Goal: Information Seeking & Learning: Learn about a topic

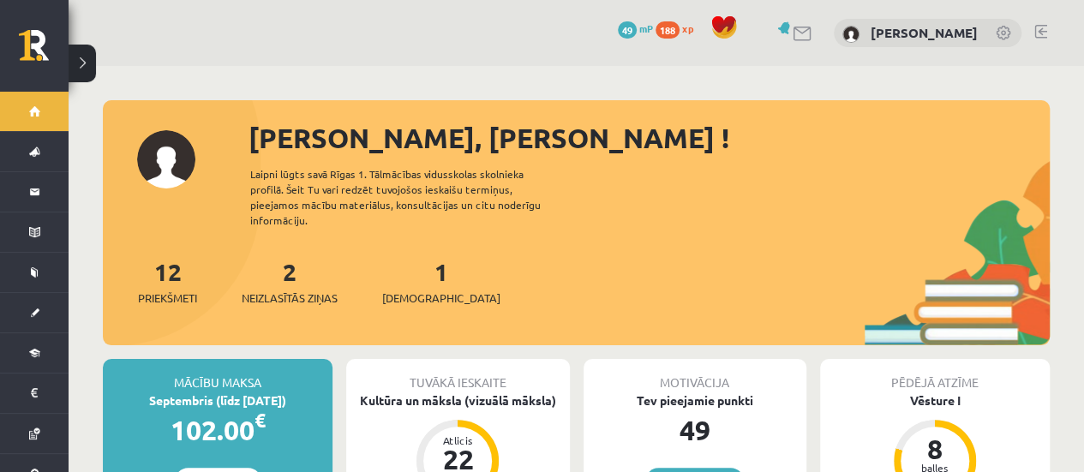
click at [285, 261] on div "2 Neizlasītās ziņas" at bounding box center [290, 280] width 96 height 53
click at [300, 290] on span "Neizlasītās ziņas" at bounding box center [290, 298] width 96 height 17
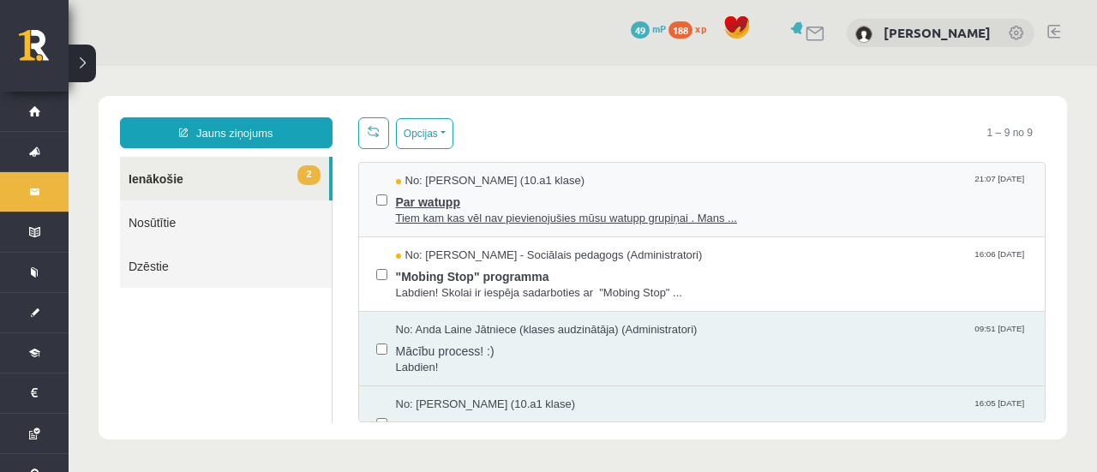
click at [446, 200] on span "Par watupp" at bounding box center [712, 199] width 632 height 21
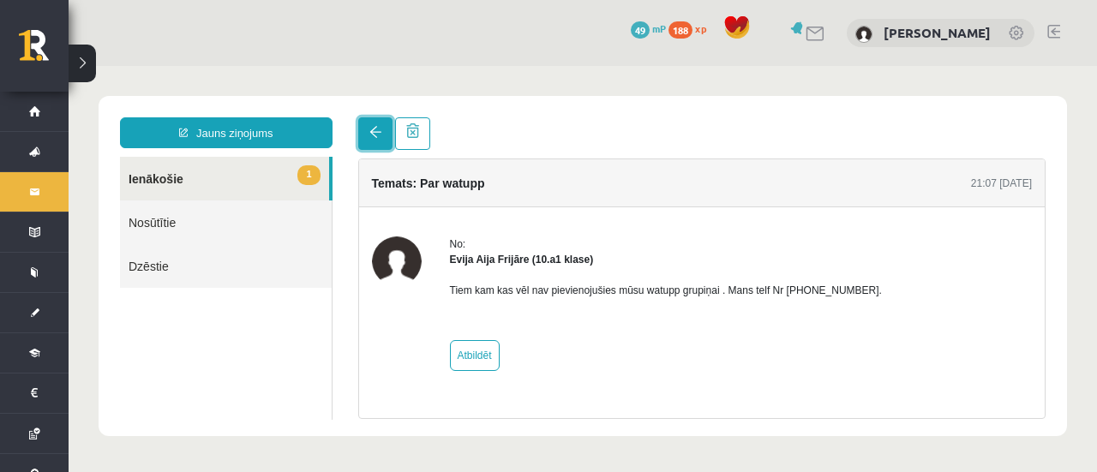
click at [367, 135] on link at bounding box center [375, 133] width 34 height 33
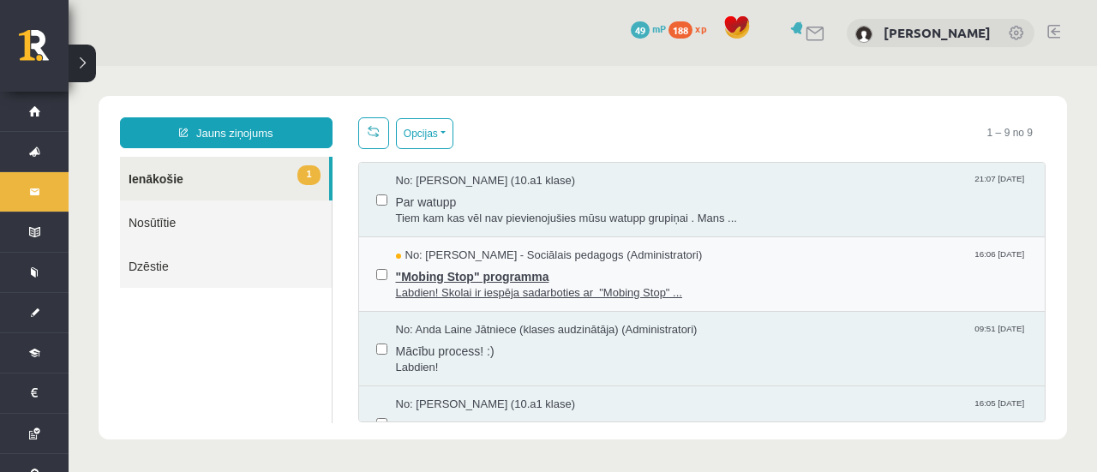
click at [490, 282] on span ""Mobing Stop" programma" at bounding box center [712, 274] width 632 height 21
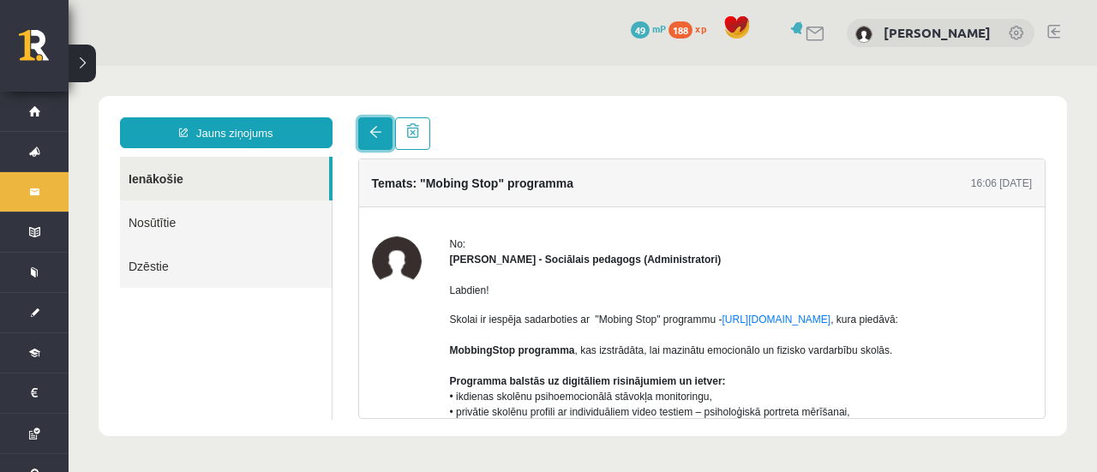
click at [369, 131] on span at bounding box center [375, 132] width 12 height 12
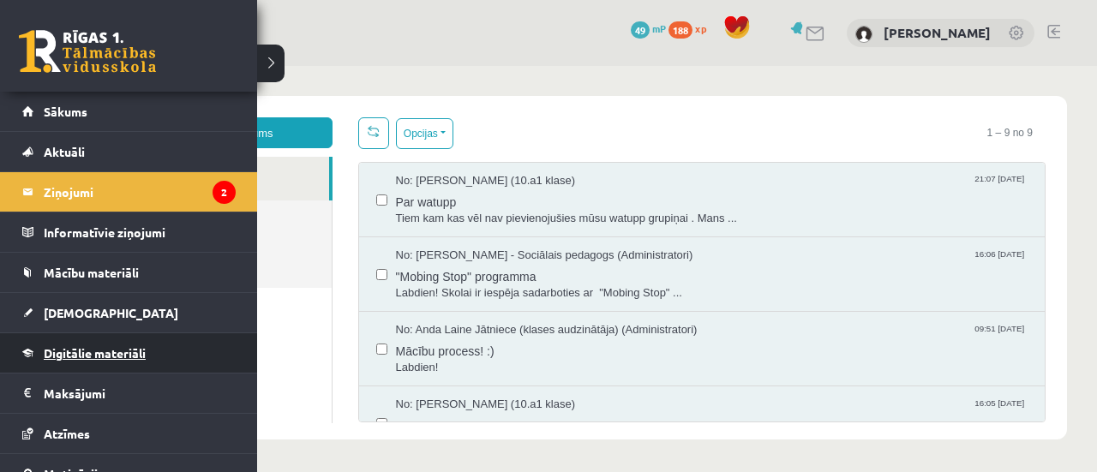
click at [84, 353] on span "Digitālie materiāli" at bounding box center [95, 352] width 102 height 15
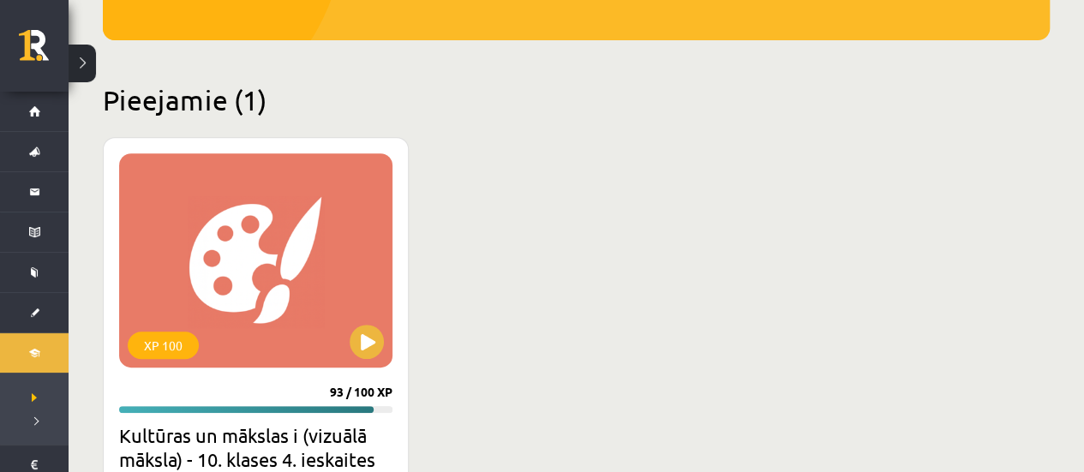
scroll to position [421, 0]
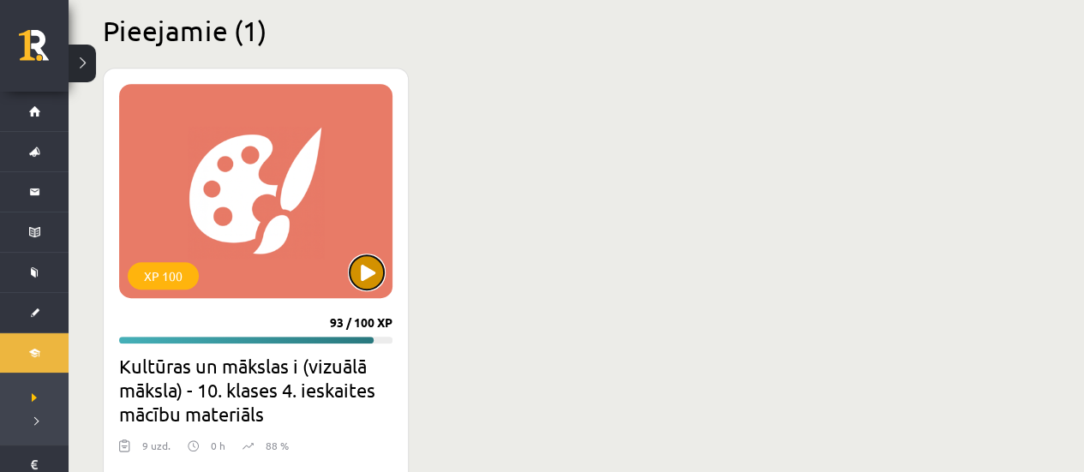
click at [381, 275] on button at bounding box center [367, 272] width 34 height 34
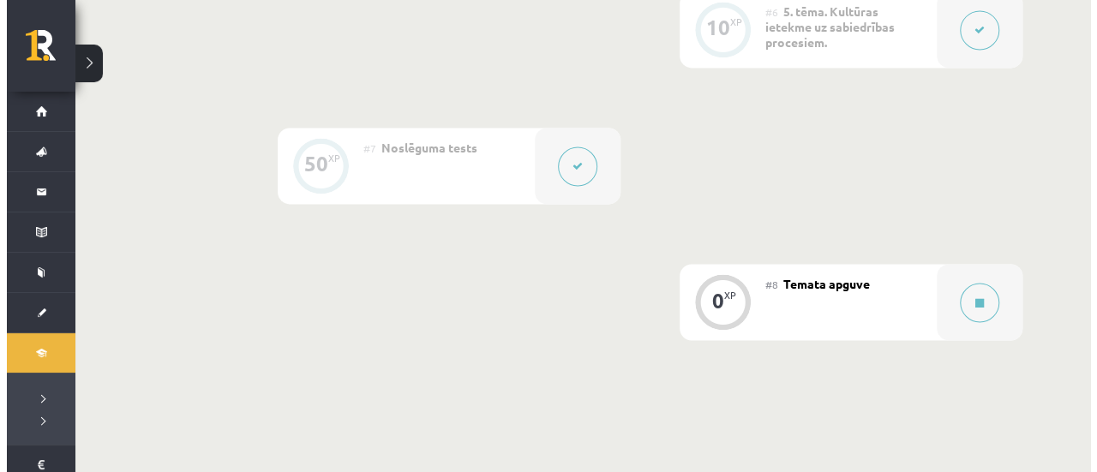
scroll to position [1285, 0]
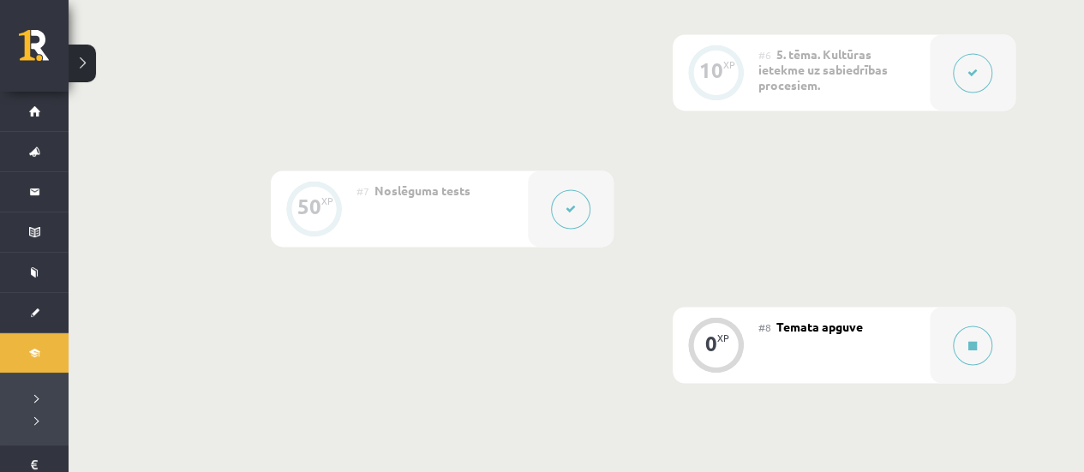
click at [568, 212] on icon at bounding box center [571, 209] width 10 height 10
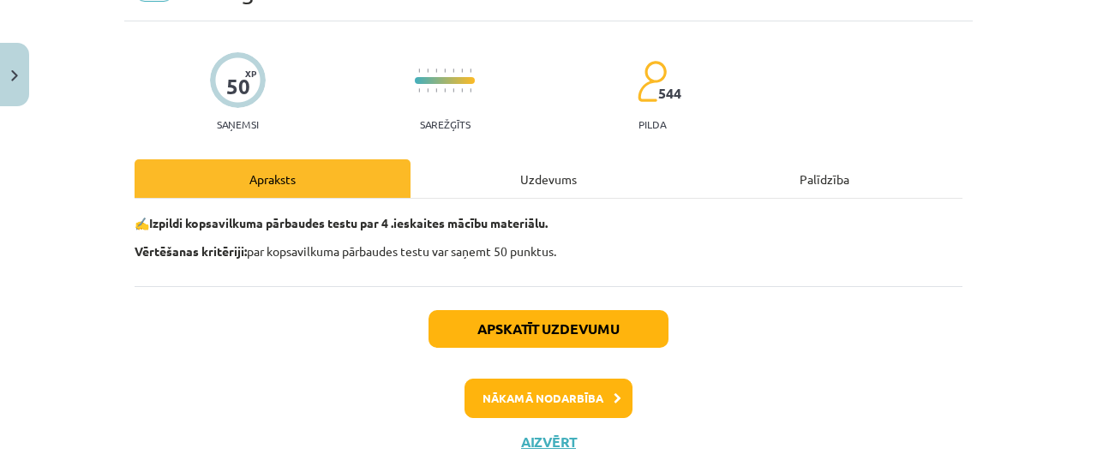
scroll to position [132, 0]
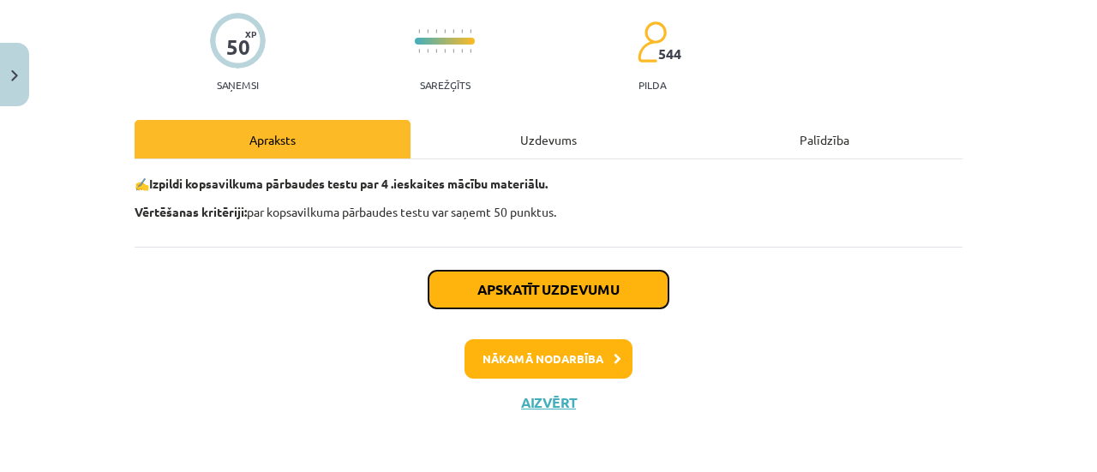
click at [577, 286] on button "Apskatīt uzdevumu" at bounding box center [548, 290] width 240 height 38
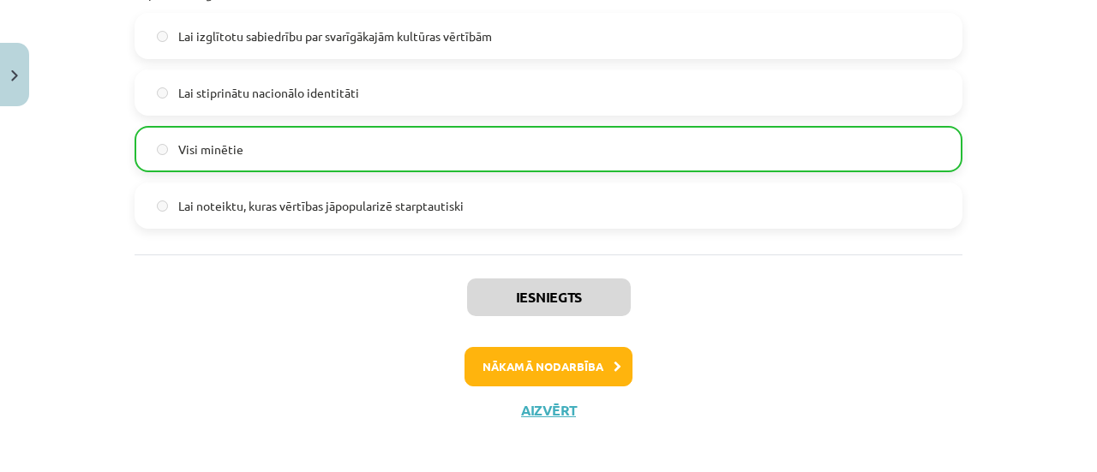
scroll to position [3874, 0]
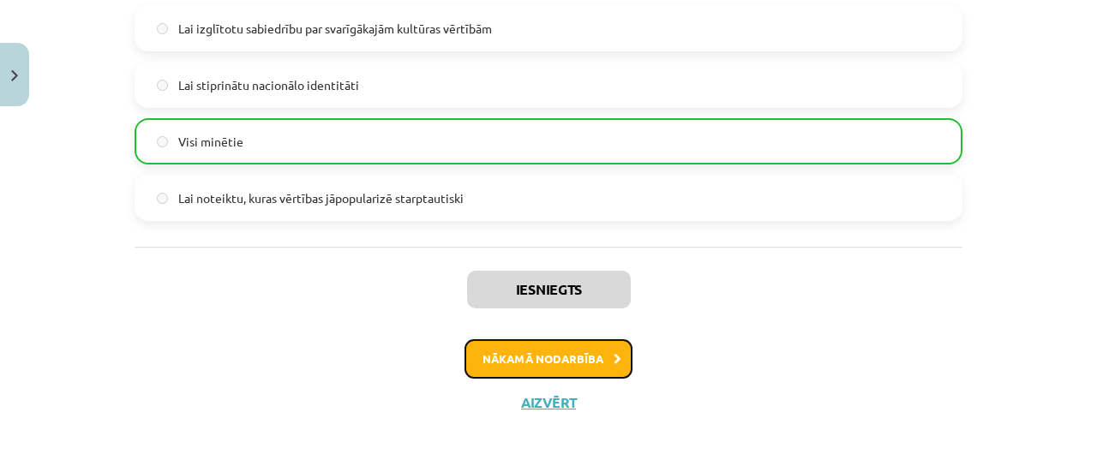
click at [575, 359] on button "Nākamā nodarbība" at bounding box center [548, 358] width 168 height 39
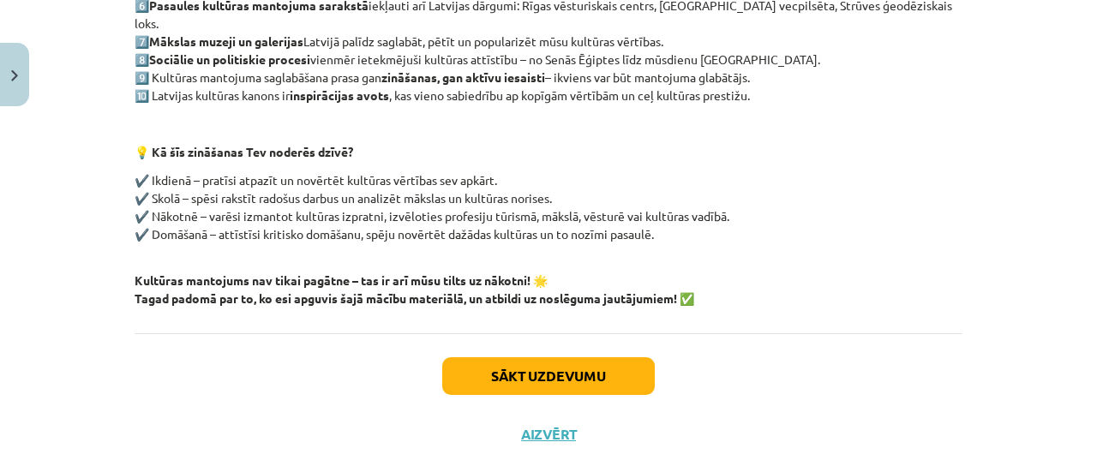
scroll to position [471, 0]
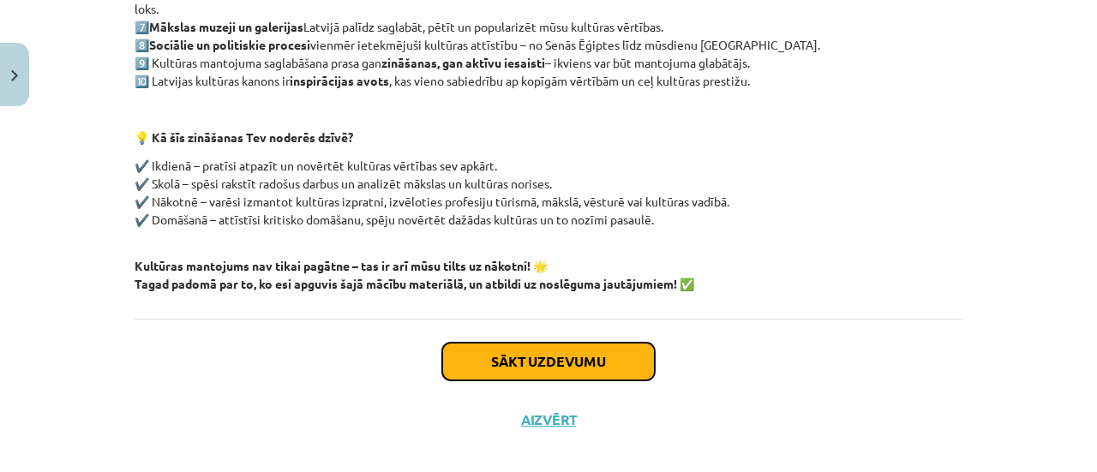
click at [595, 343] on button "Sākt uzdevumu" at bounding box center [548, 362] width 213 height 38
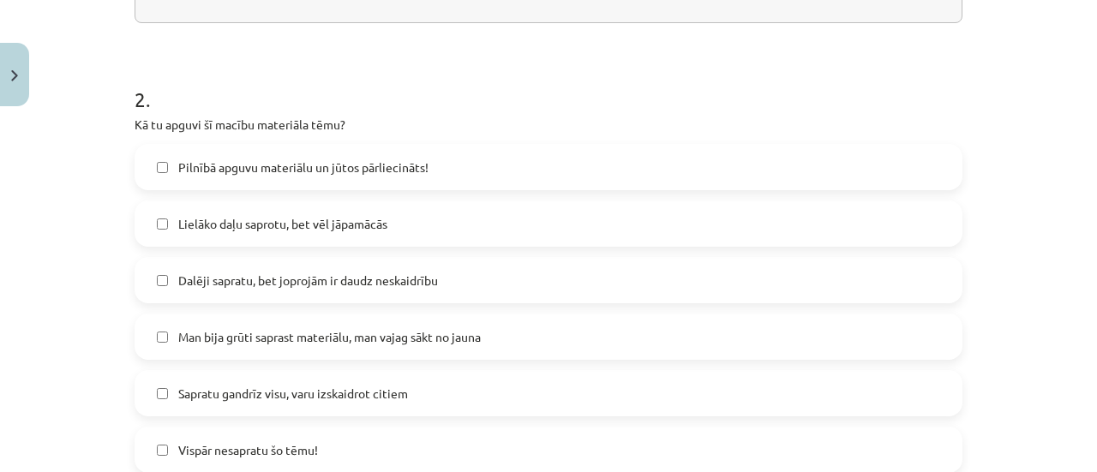
scroll to position [440, 0]
click at [163, 219] on label "Lielāko daļu saprotu, bet vēl jāpamācās" at bounding box center [548, 222] width 824 height 43
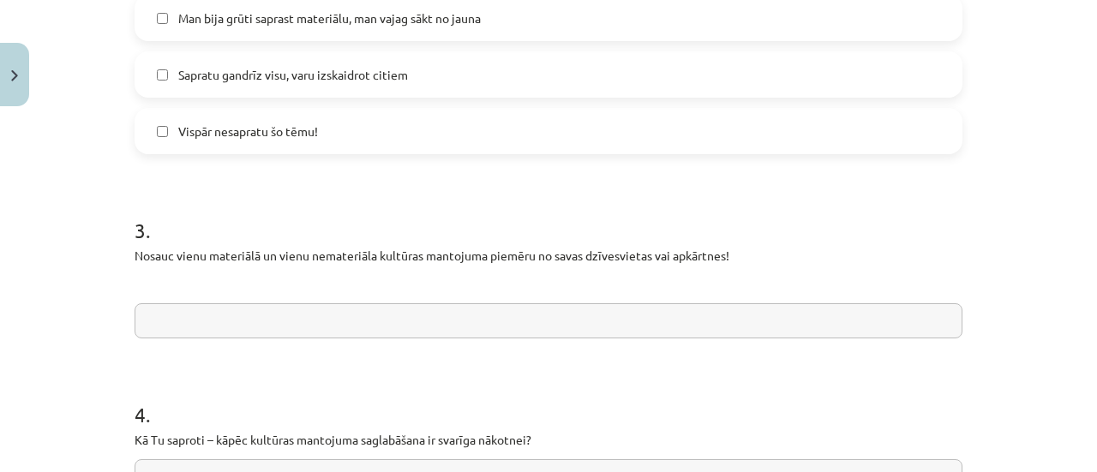
scroll to position [756, 0]
click at [272, 314] on input "text" at bounding box center [549, 323] width 828 height 35
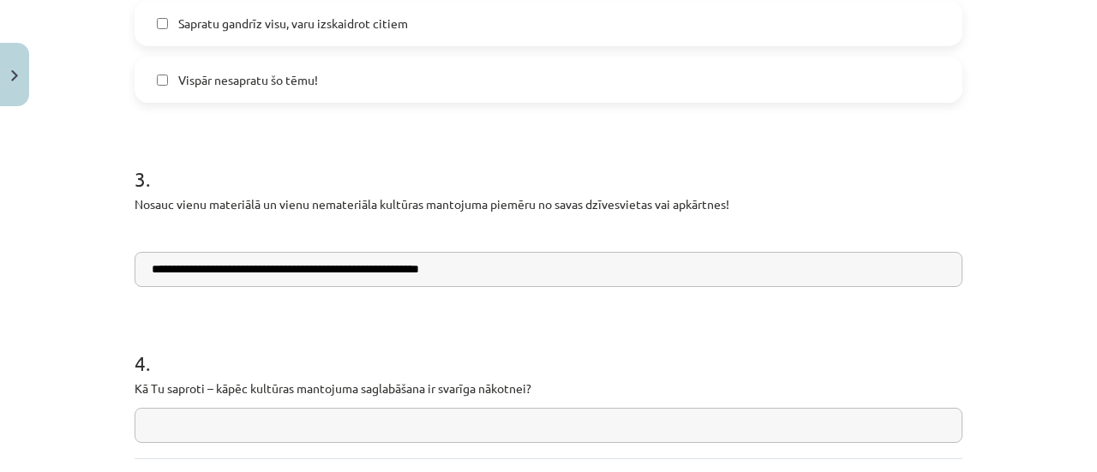
scroll to position [968, 0]
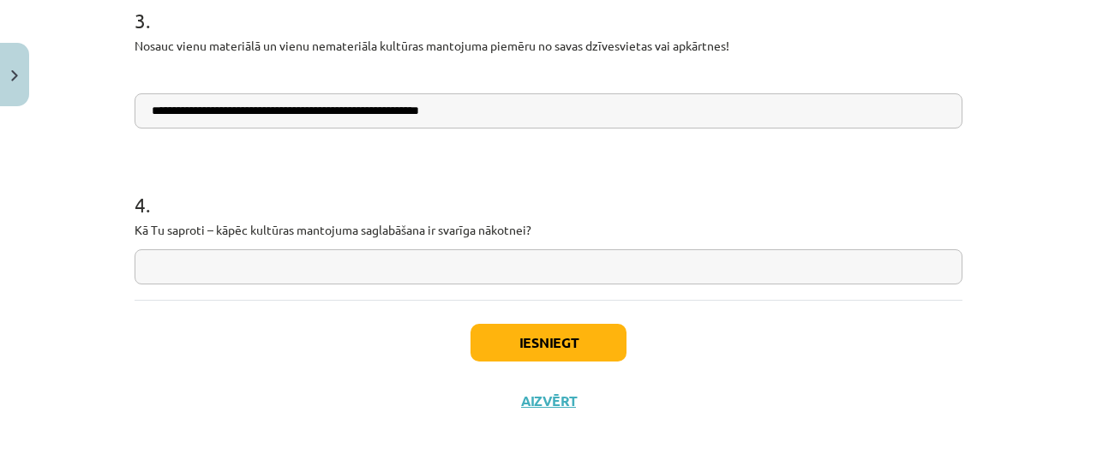
type input "**********"
click at [392, 264] on input "text" at bounding box center [549, 266] width 828 height 35
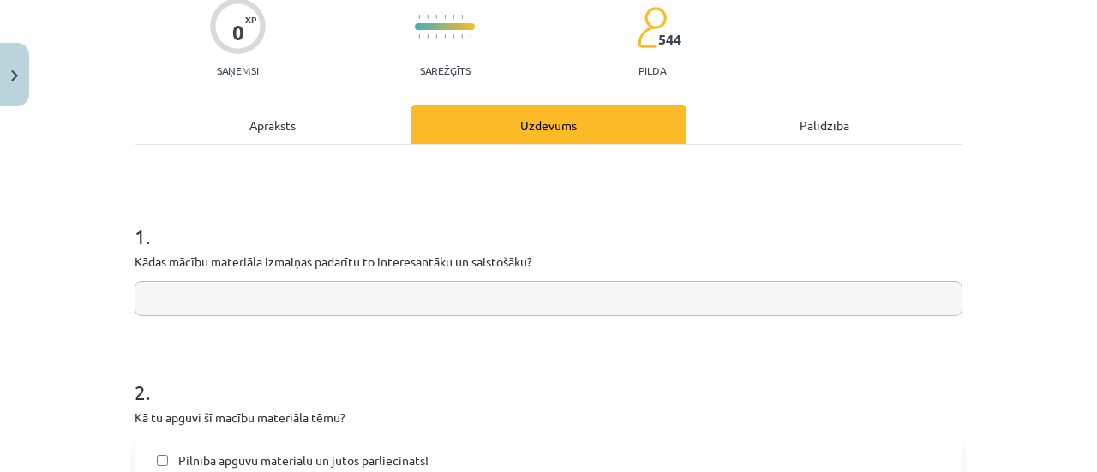
scroll to position [143, 0]
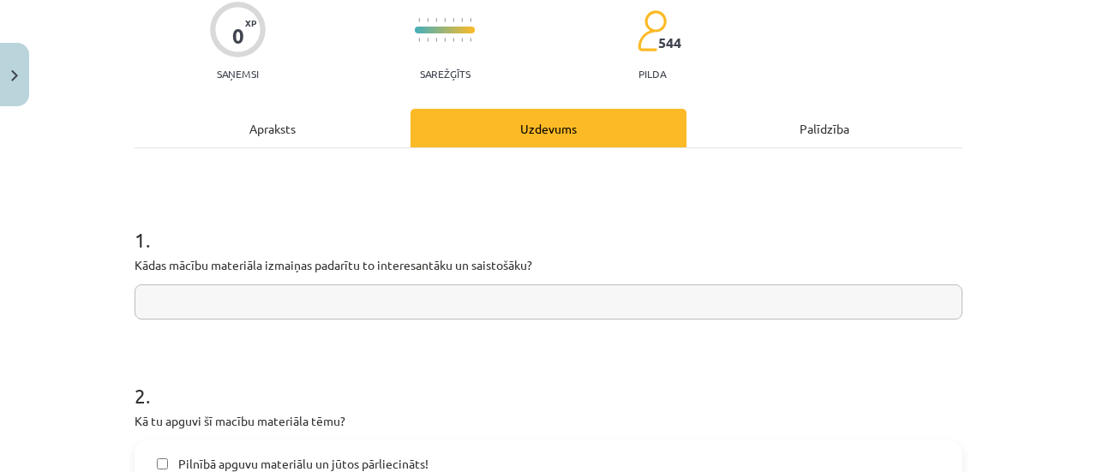
type input "**********"
click at [374, 368] on h1 "2 ." at bounding box center [549, 380] width 828 height 53
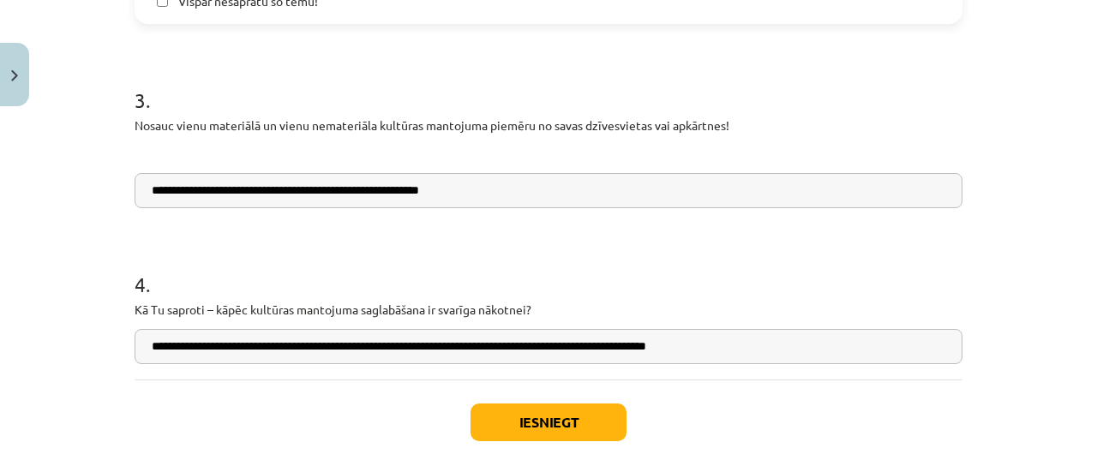
scroll to position [968, 0]
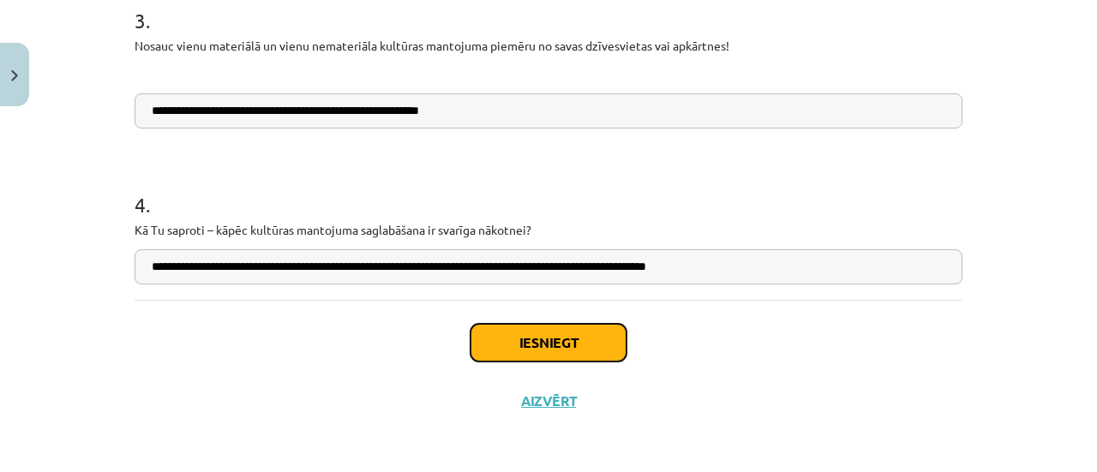
click at [542, 335] on button "Iesniegt" at bounding box center [548, 343] width 156 height 38
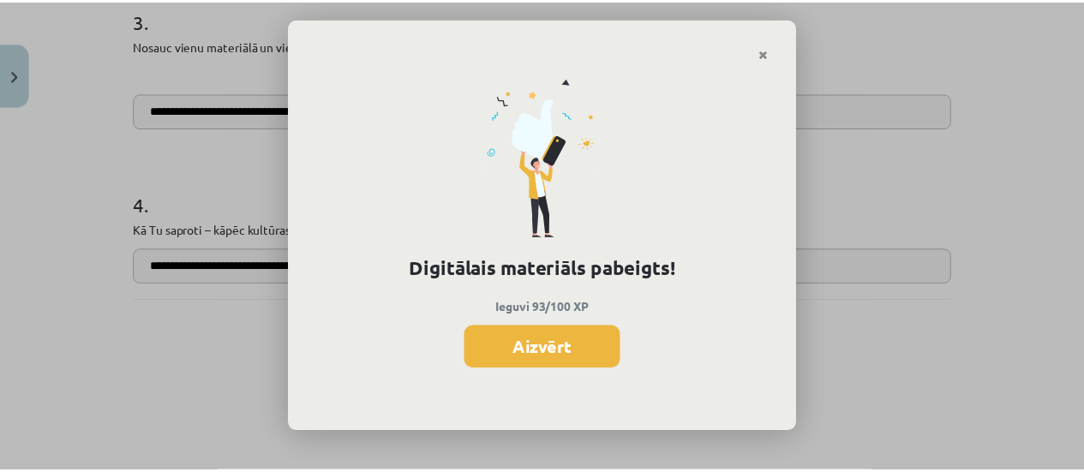
scroll to position [1284, 0]
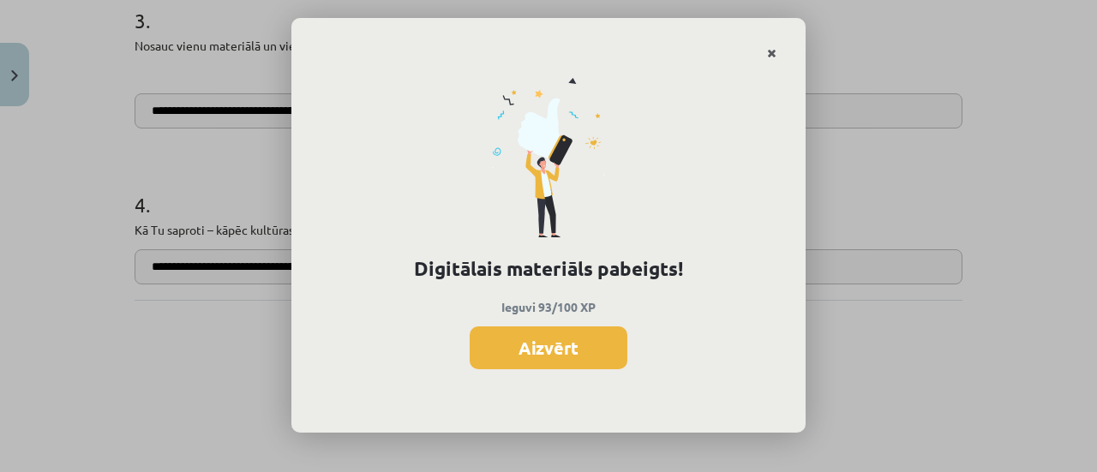
click at [770, 54] on icon "Close" at bounding box center [771, 54] width 9 height 12
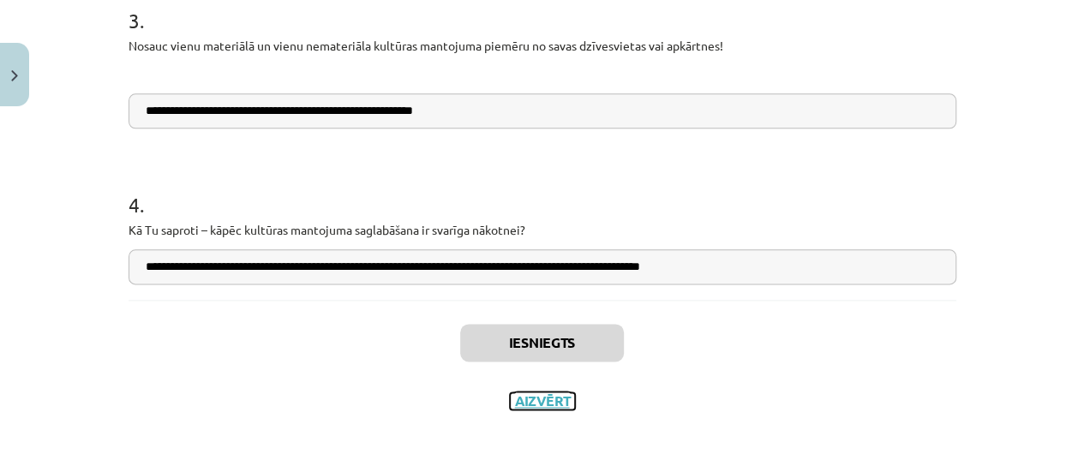
click at [523, 404] on button "Aizvērt" at bounding box center [542, 400] width 65 height 17
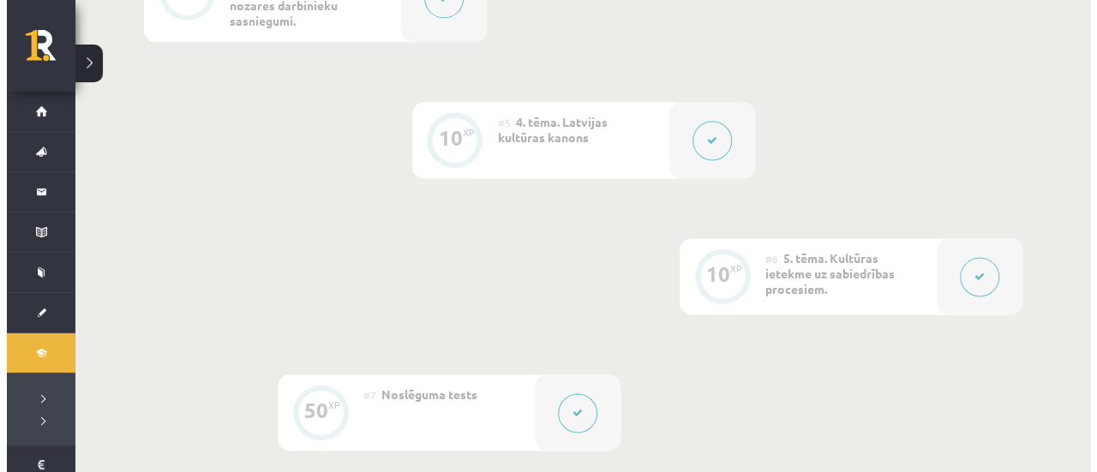
scroll to position [1080, 0]
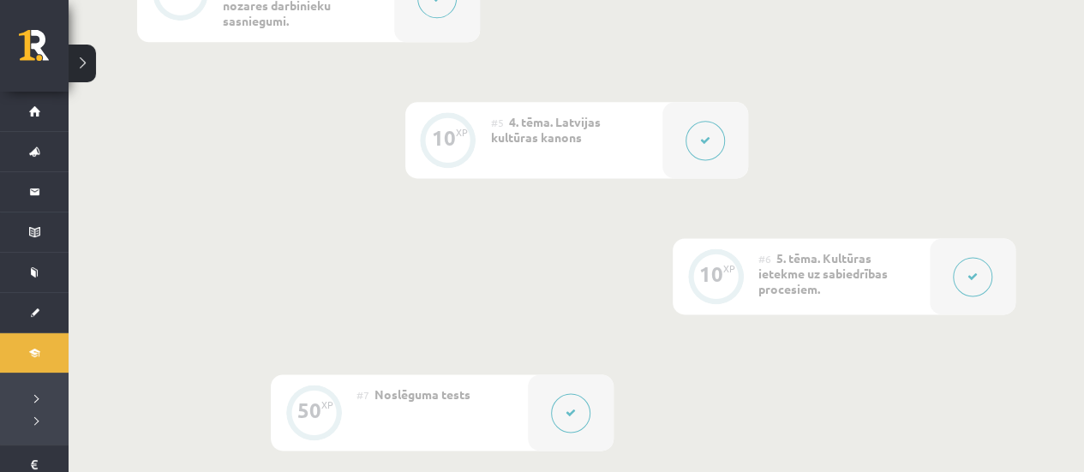
click at [845, 269] on span "5. tēma. Kultūras ietekme uz sabiedrības procesiem." at bounding box center [822, 273] width 129 height 46
click at [987, 272] on button at bounding box center [972, 276] width 39 height 39
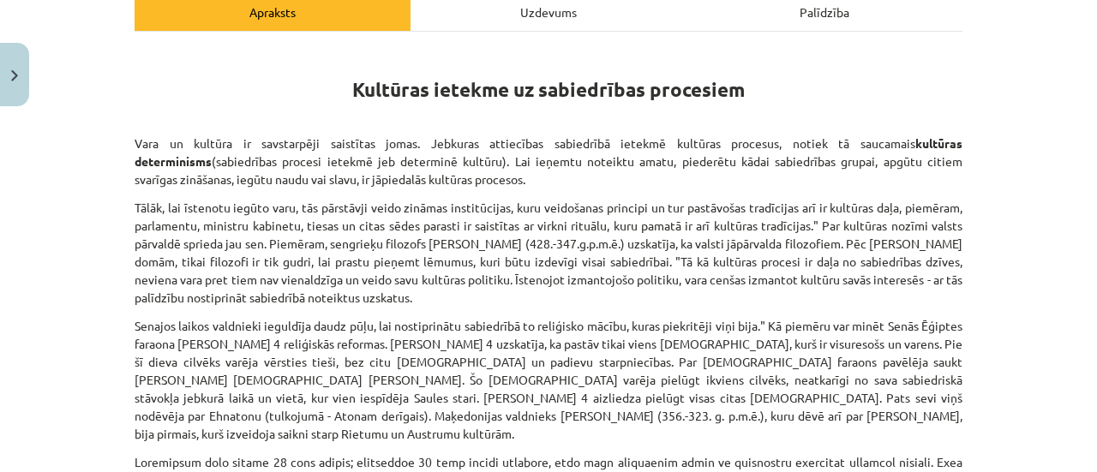
scroll to position [261, 0]
